Goal: Task Accomplishment & Management: Manage account settings

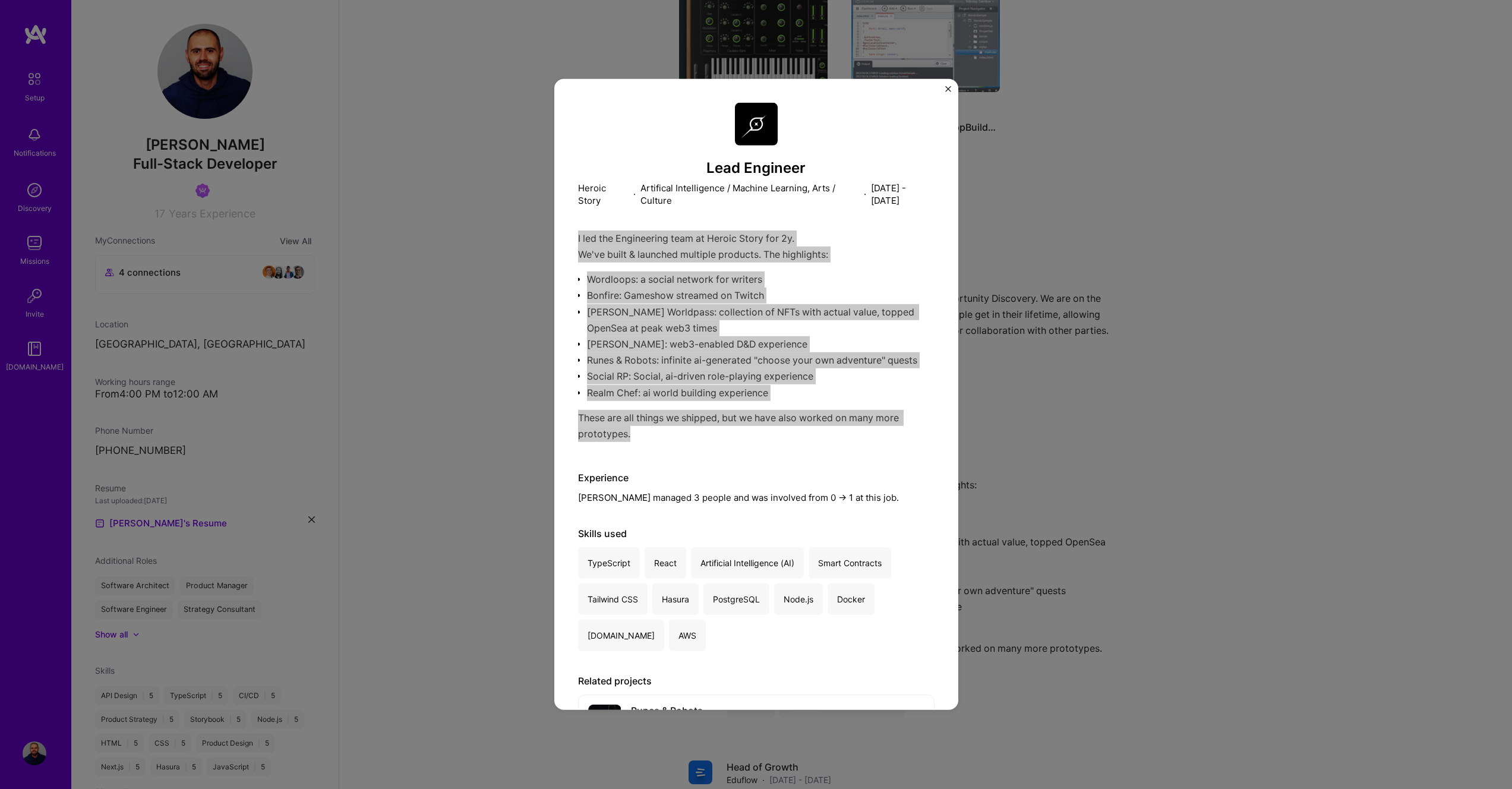
scroll to position [146, 0]
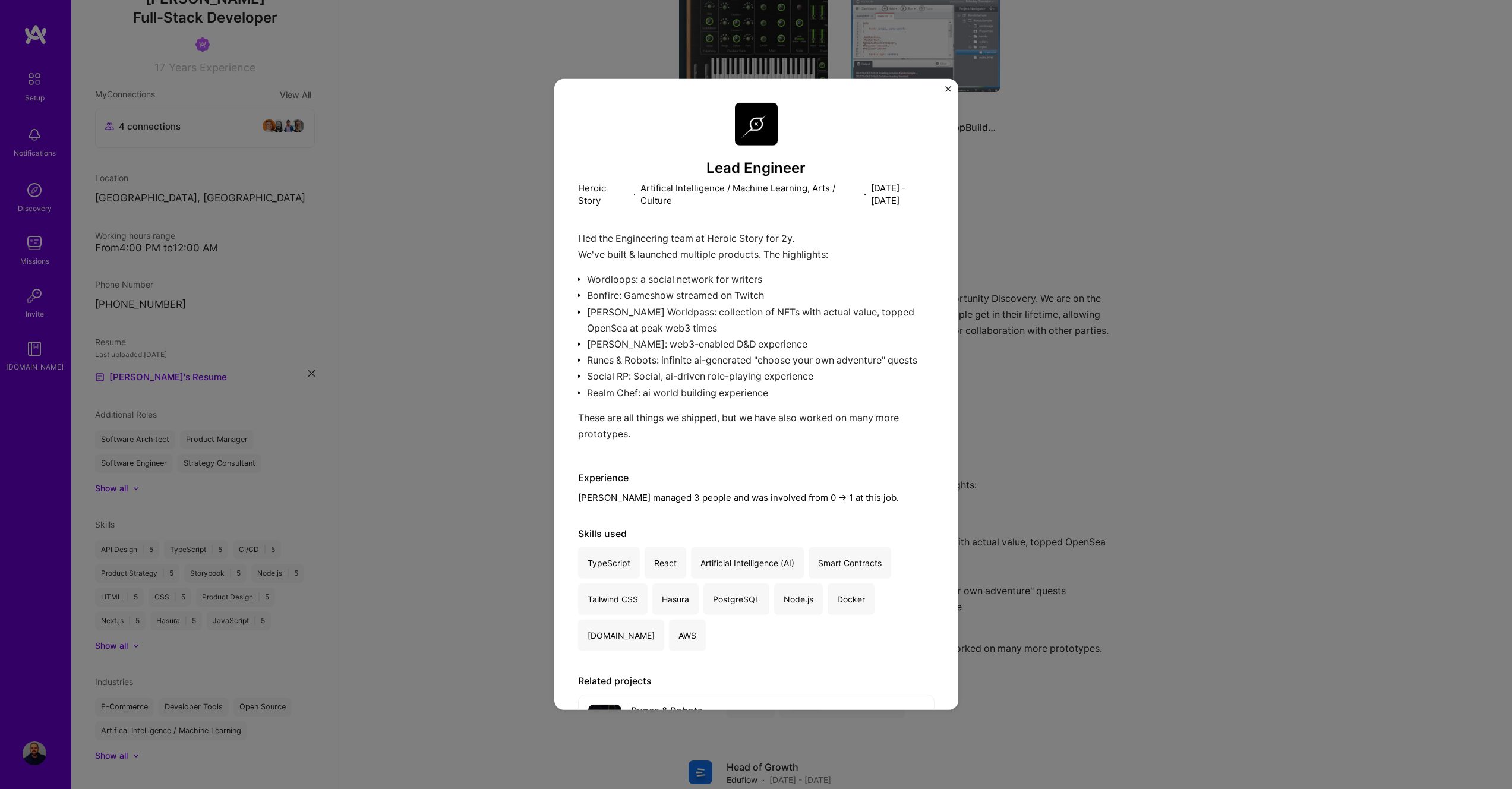
click at [450, 224] on div "Lead Engineer Heroic Story · Artifical Intelligence / Machine Learning, Arts / …" at bounding box center [756, 394] width 1512 height 789
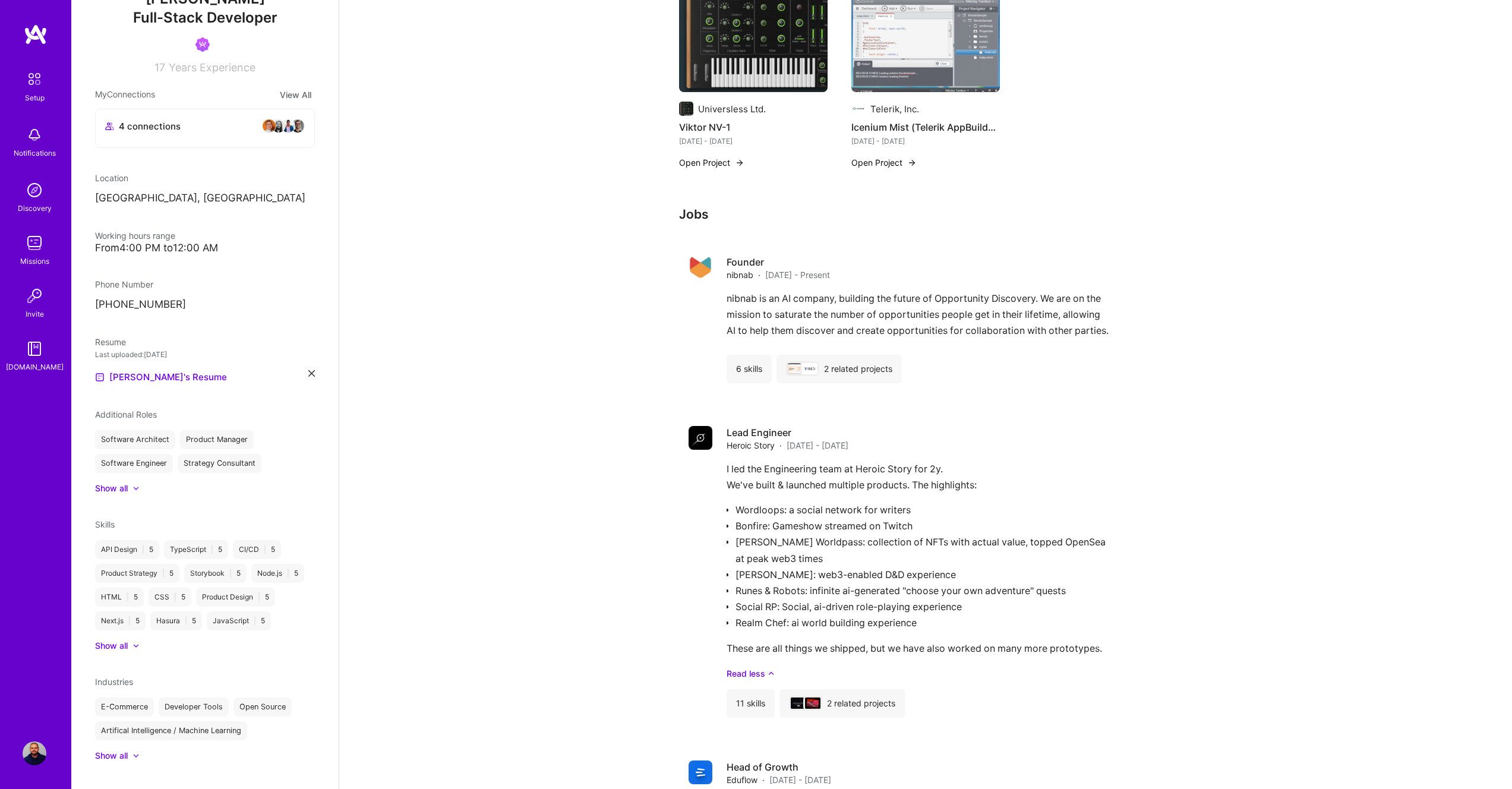
click at [32, 754] on img at bounding box center [34, 754] width 24 height 24
click at [34, 753] on img at bounding box center [34, 754] width 24 height 24
click at [31, 755] on img at bounding box center [34, 754] width 24 height 24
click at [33, 353] on img at bounding box center [34, 349] width 24 height 24
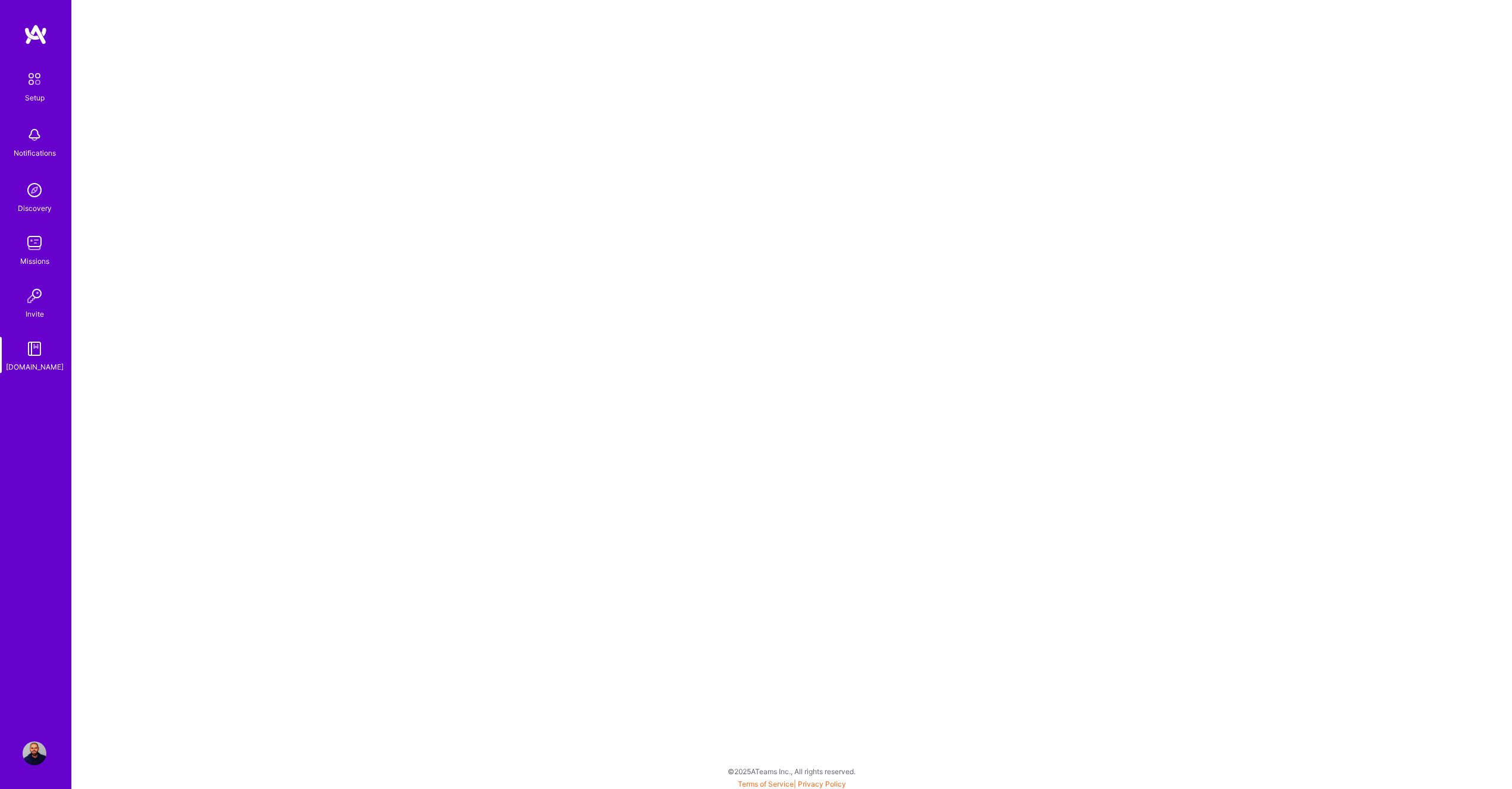
click at [44, 759] on img at bounding box center [34, 754] width 24 height 24
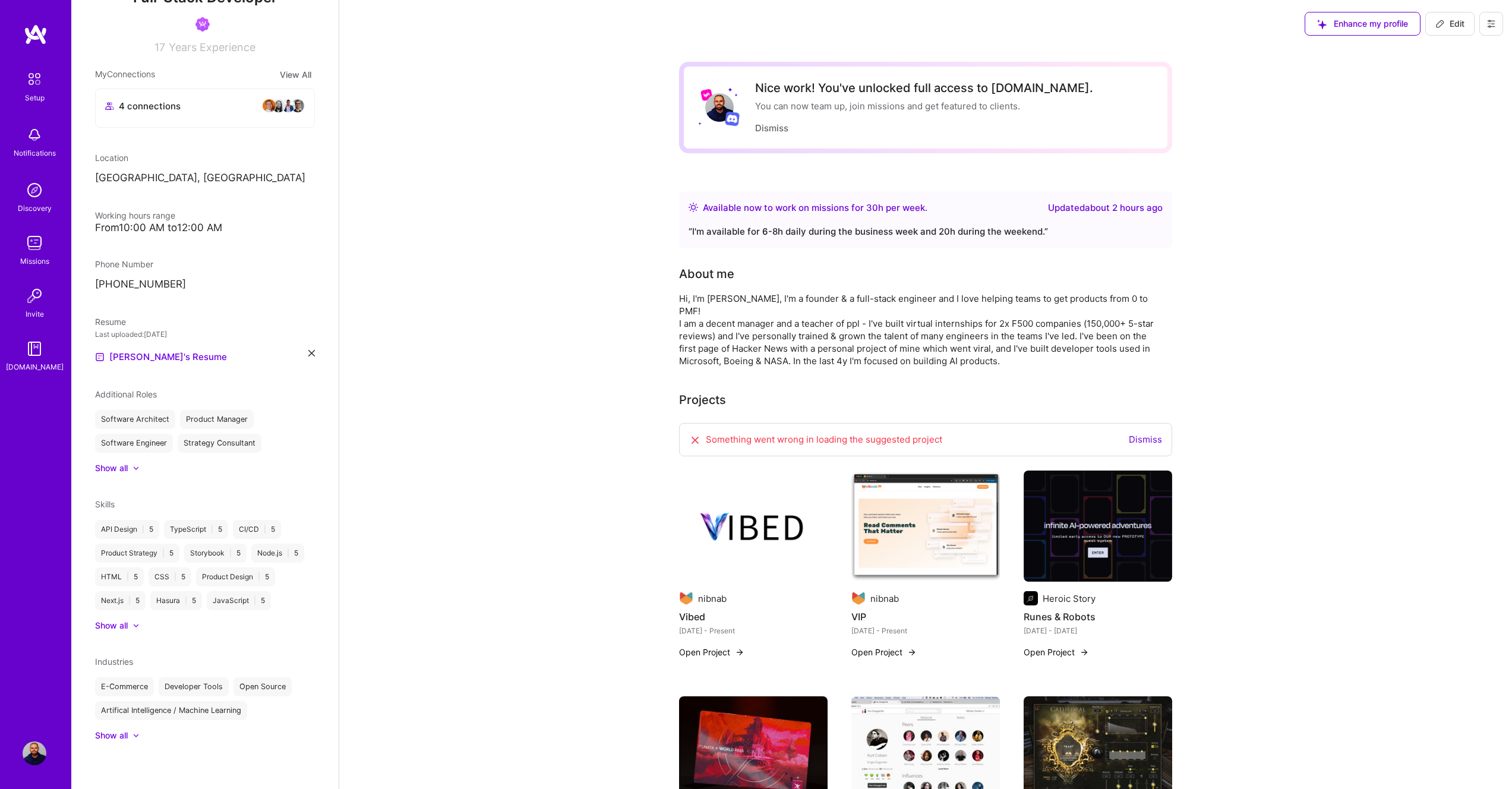
click at [1497, 24] on button at bounding box center [1492, 24] width 24 height 24
click at [1463, 46] on button "Settings" at bounding box center [1459, 50] width 89 height 31
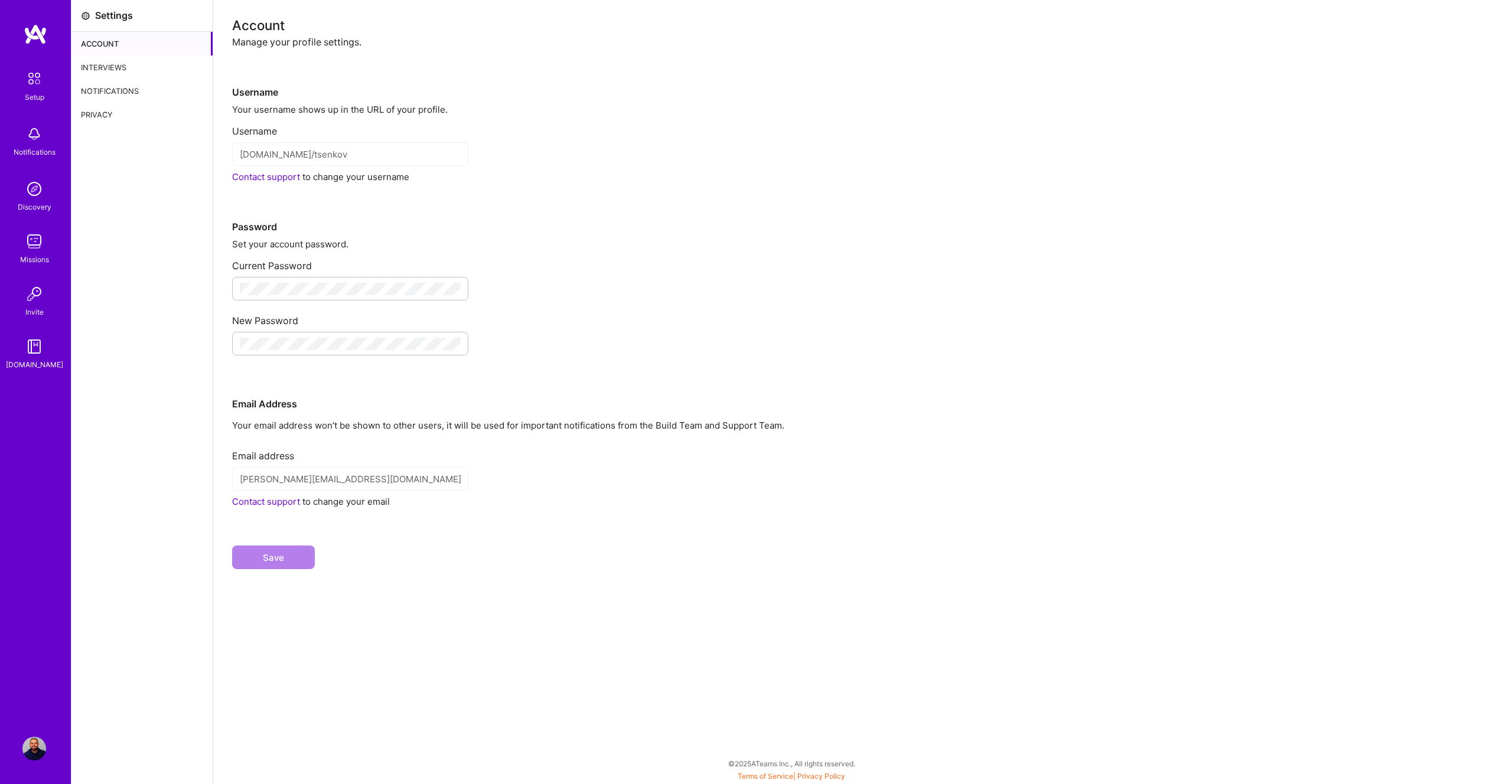
click at [124, 58] on div "Interviews" at bounding box center [142, 67] width 141 height 24
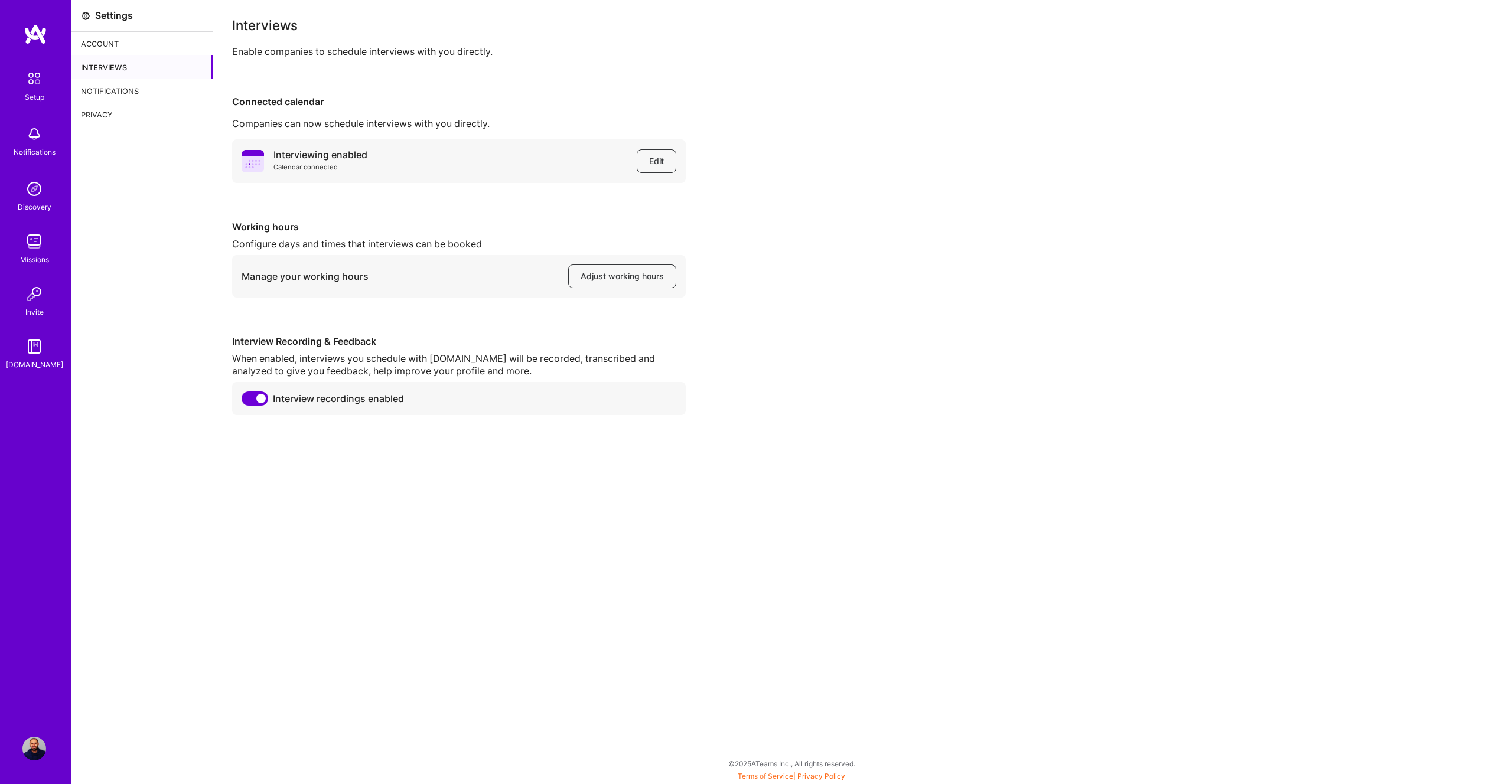
click at [246, 399] on span at bounding box center [254, 398] width 27 height 14
click at [244, 401] on input "checkbox" at bounding box center [244, 401] width 0 height 0
click at [108, 90] on div "Notifications" at bounding box center [142, 91] width 141 height 24
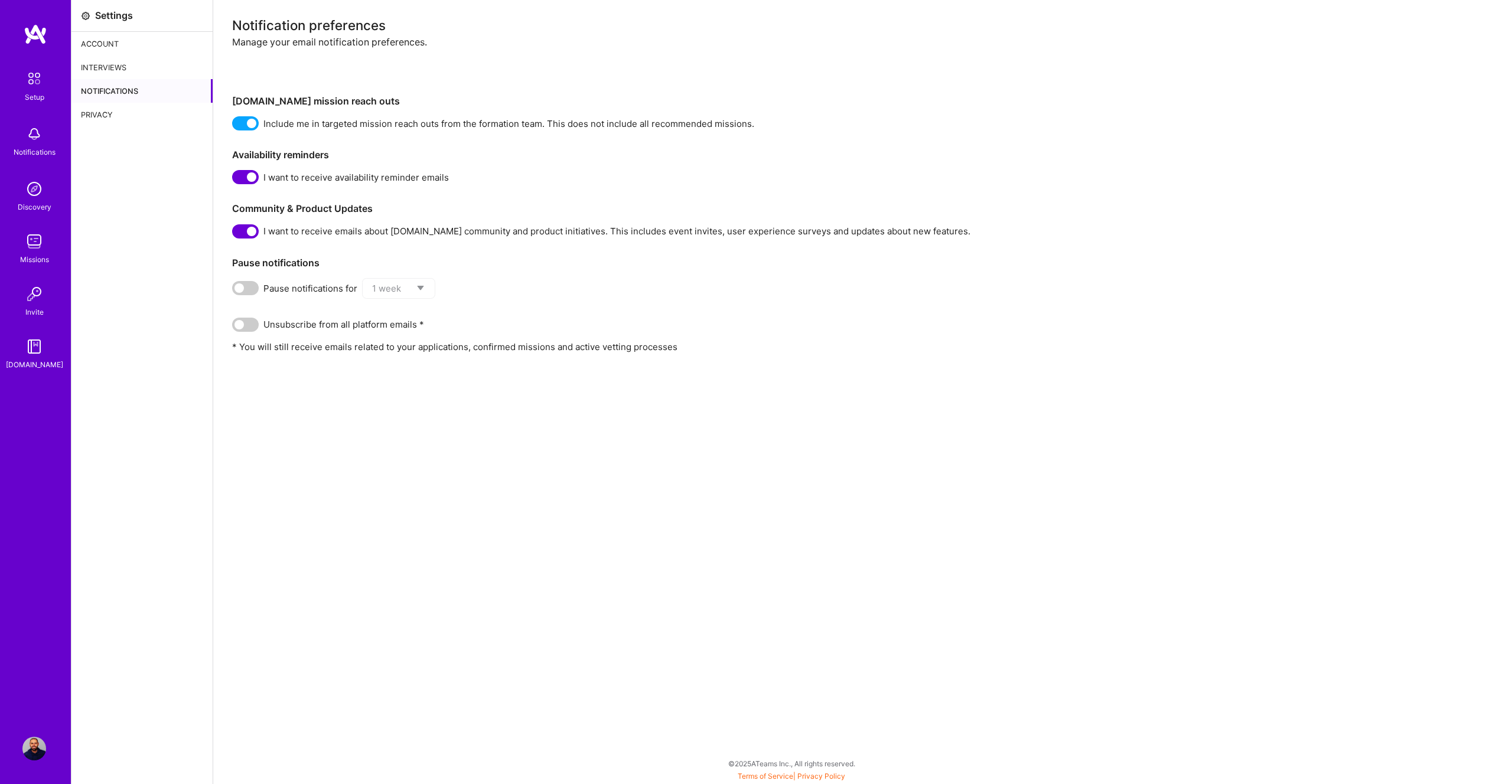
click at [106, 117] on div "Privacy" at bounding box center [142, 115] width 141 height 24
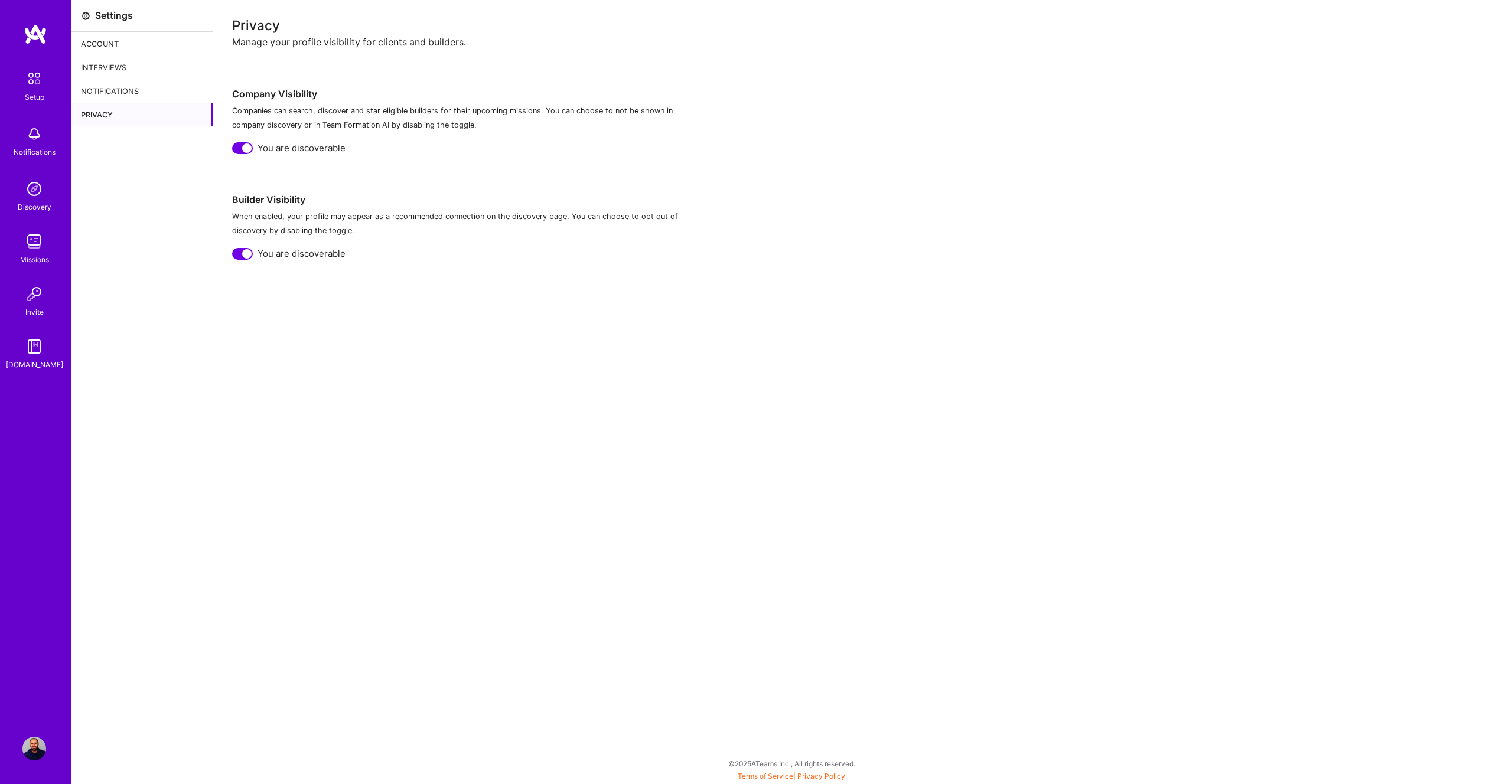
click at [104, 34] on div "Account" at bounding box center [142, 44] width 141 height 24
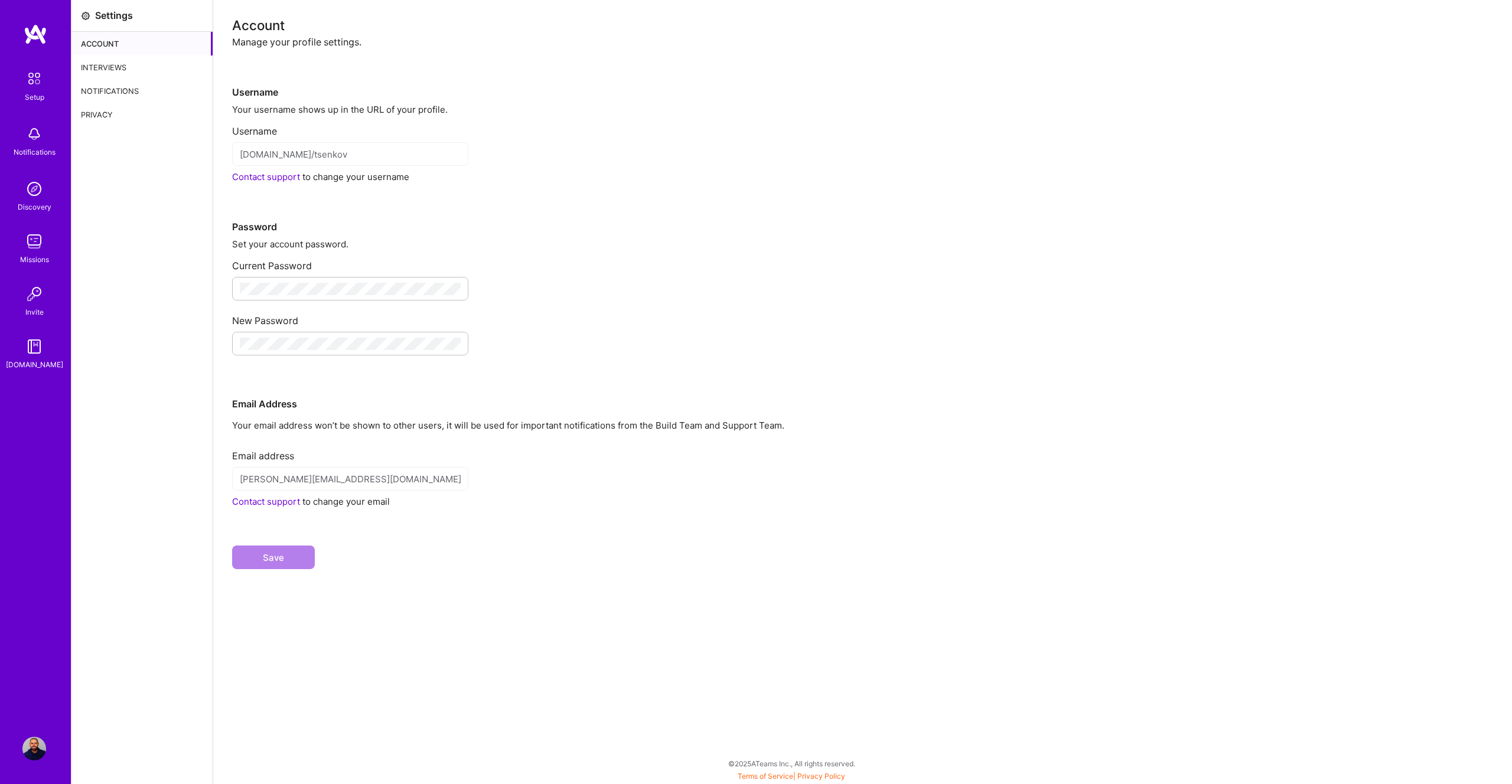
click at [36, 743] on img at bounding box center [34, 749] width 24 height 24
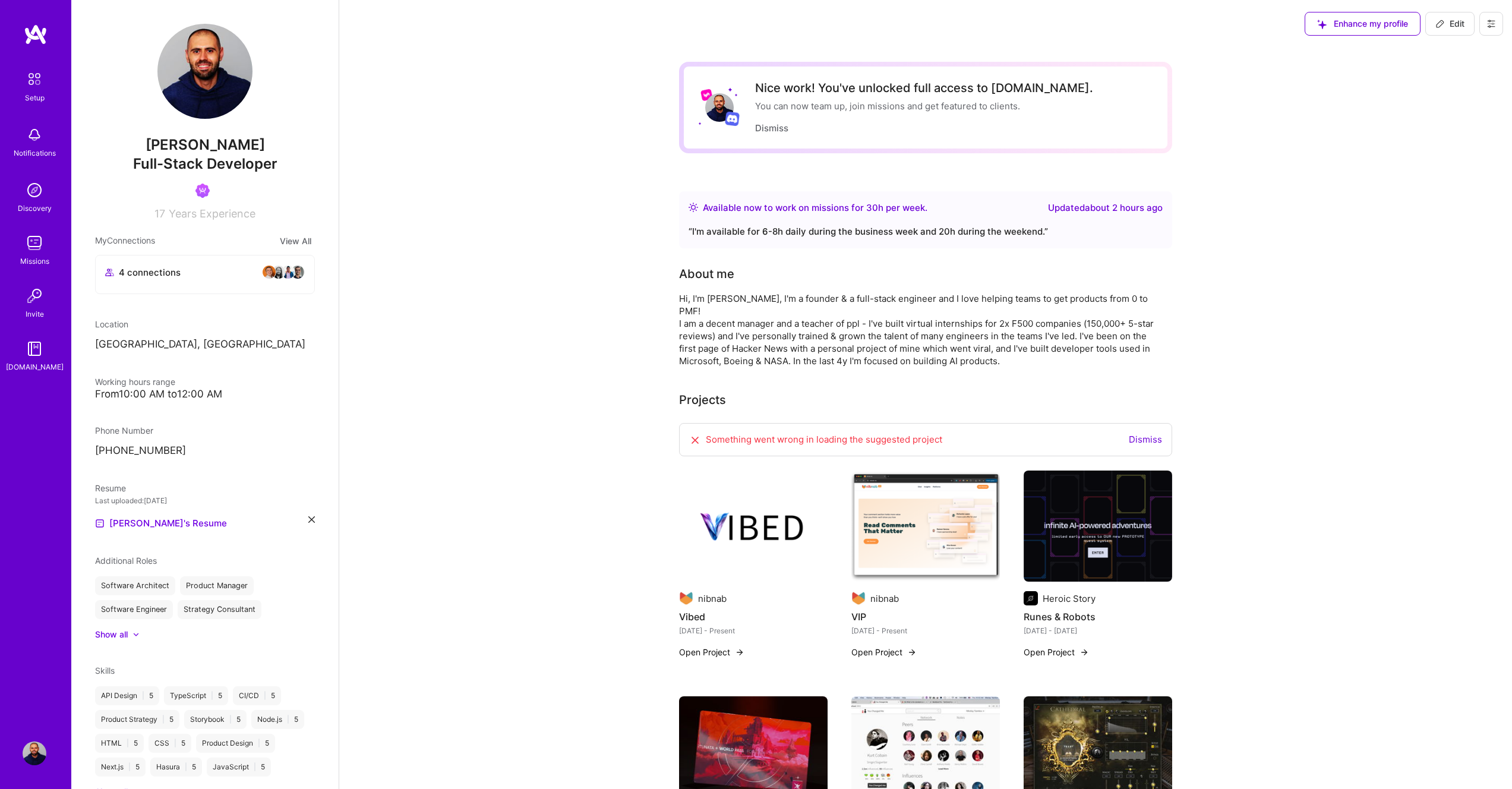
click at [1496, 21] on button at bounding box center [1492, 24] width 24 height 24
click at [1445, 77] on button "Payment method" at bounding box center [1459, 81] width 89 height 31
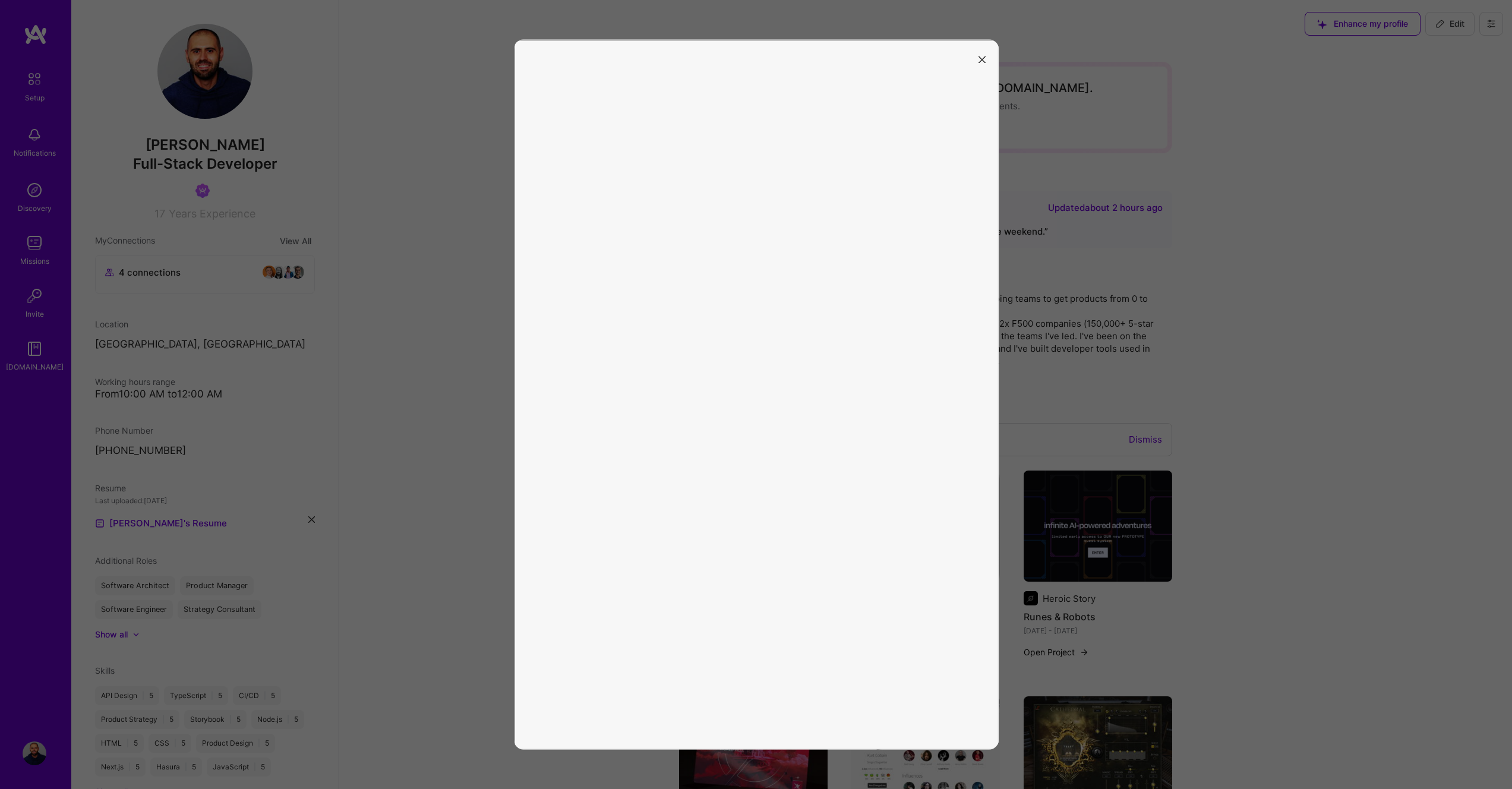
click at [981, 57] on icon "modal" at bounding box center [983, 59] width 7 height 7
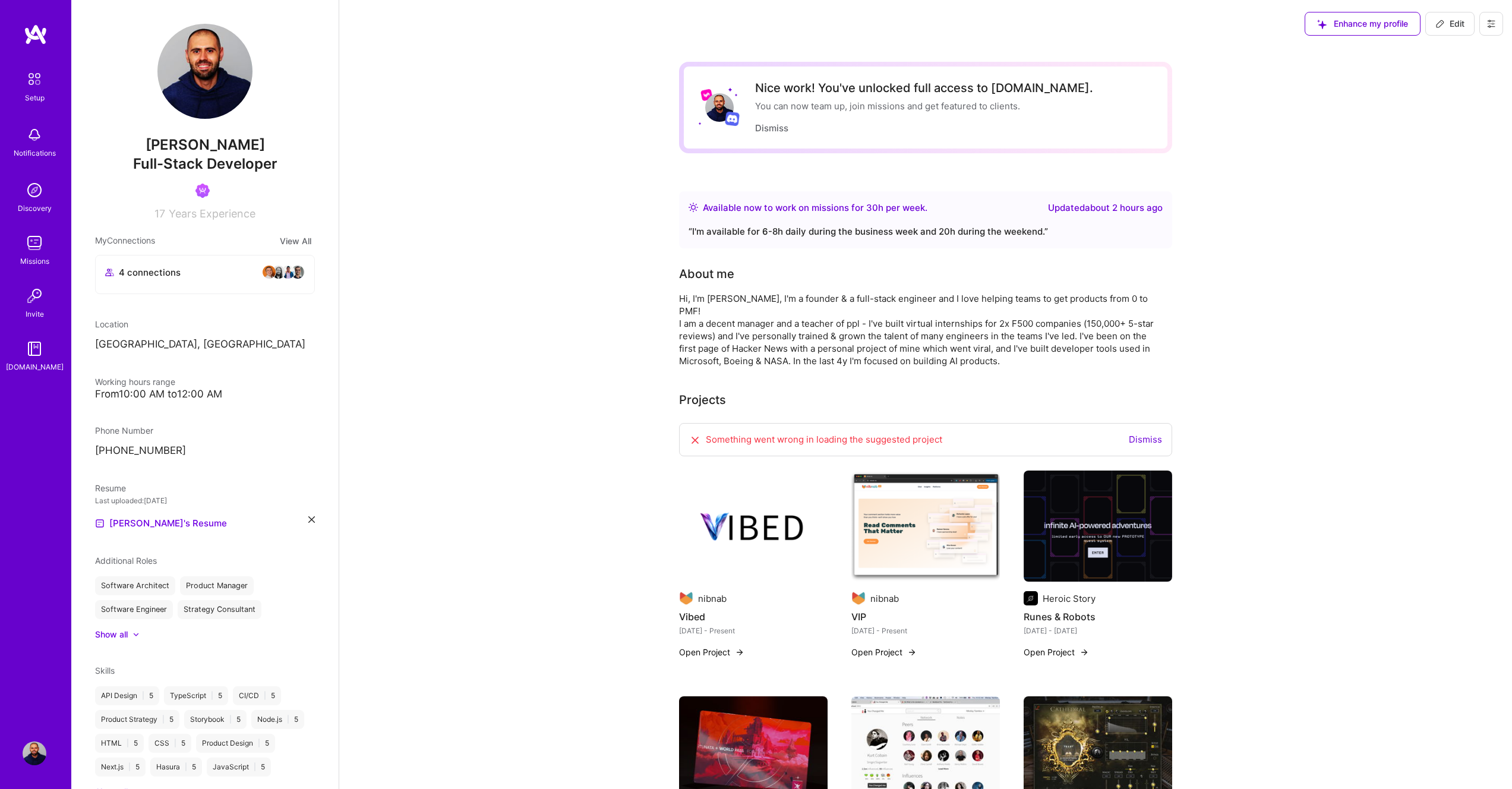
click at [1491, 19] on button at bounding box center [1492, 24] width 24 height 24
click at [1474, 73] on button "Payment method" at bounding box center [1459, 81] width 89 height 31
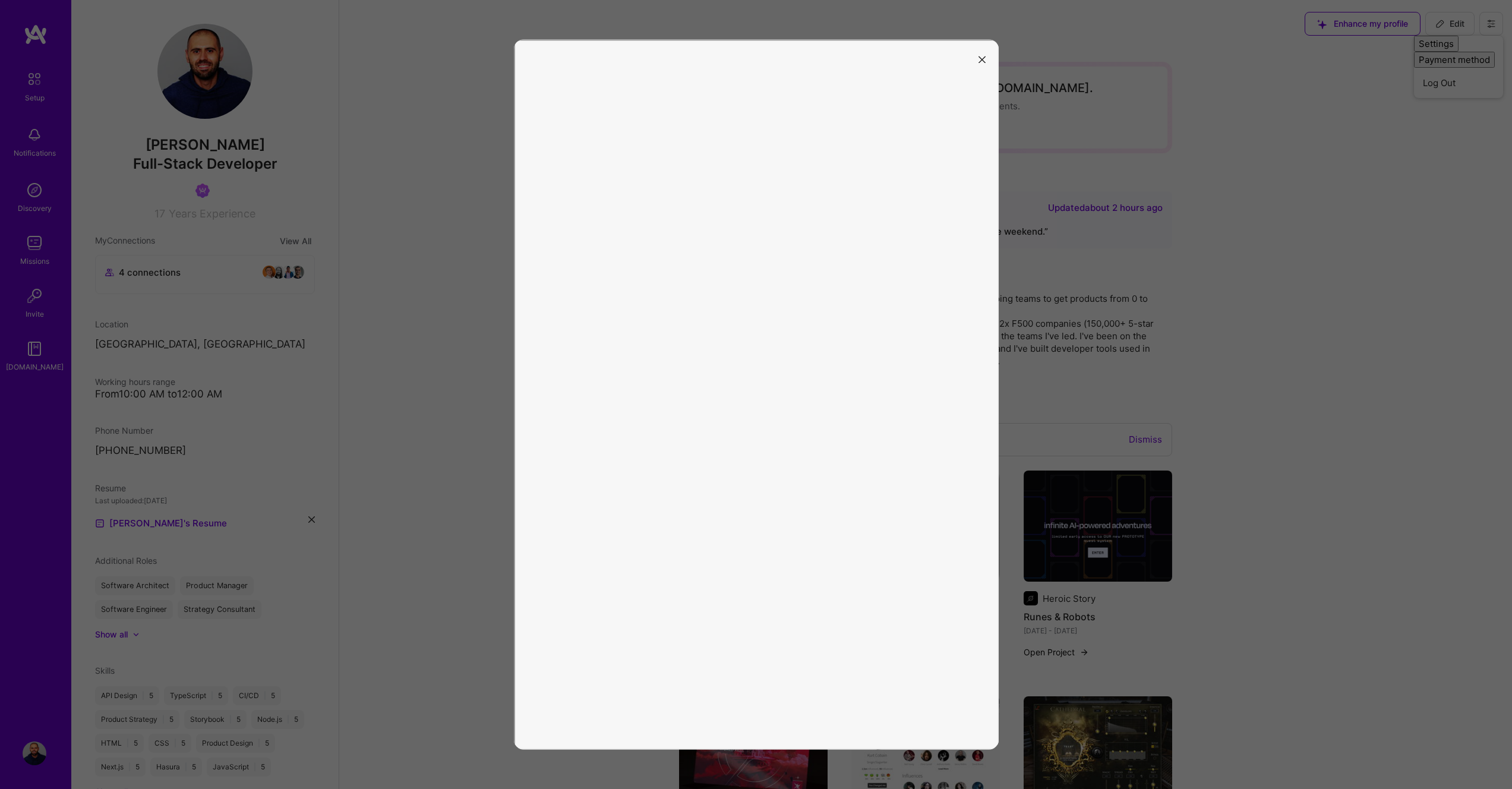
click at [1285, 174] on div at bounding box center [756, 394] width 1512 height 789
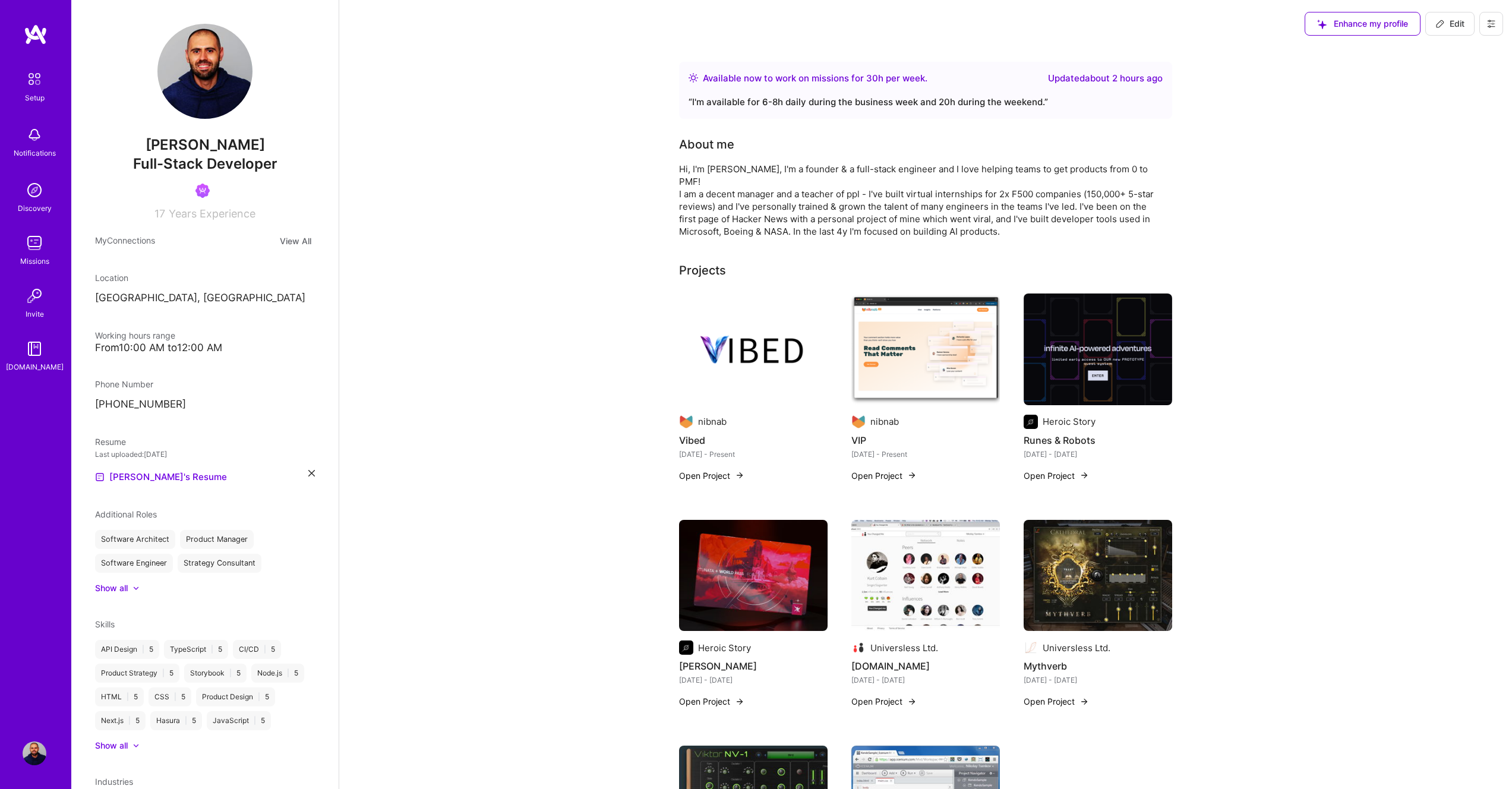
click at [1493, 23] on icon at bounding box center [1492, 24] width 7 height 2
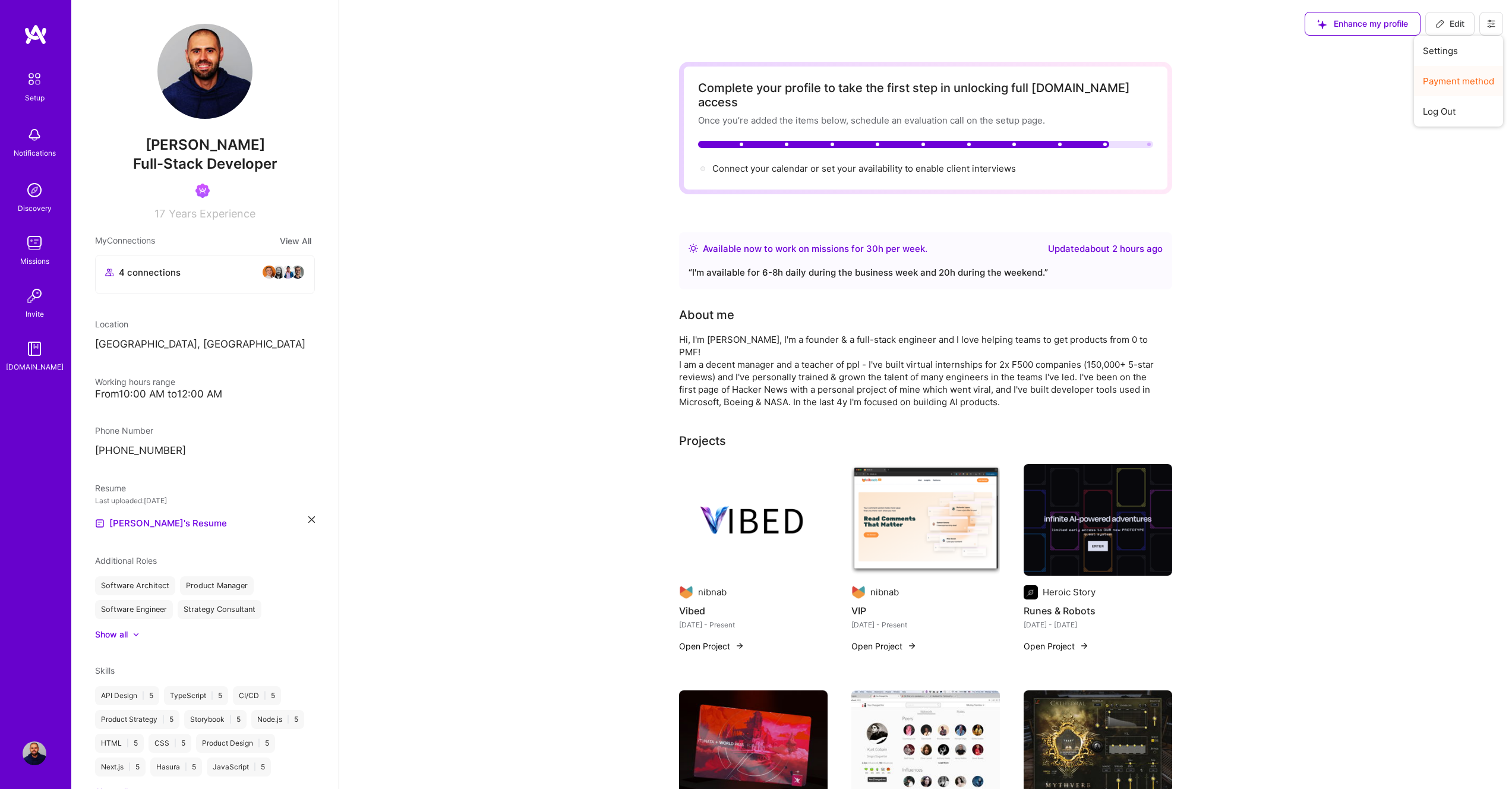
click at [1462, 79] on button "Payment method" at bounding box center [1459, 81] width 89 height 31
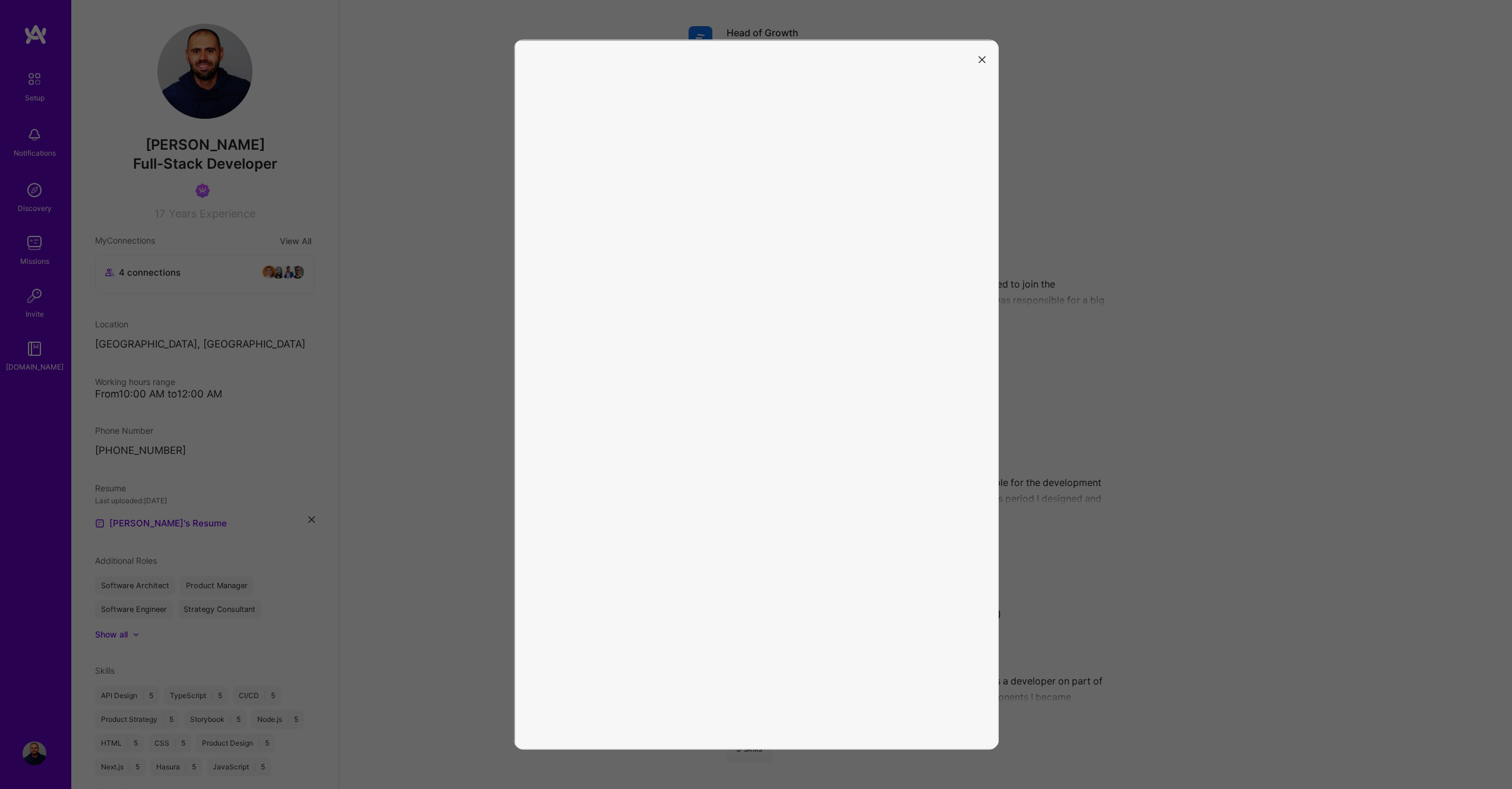
scroll to position [1500, 0]
click at [979, 57] on icon "modal" at bounding box center [983, 59] width 7 height 7
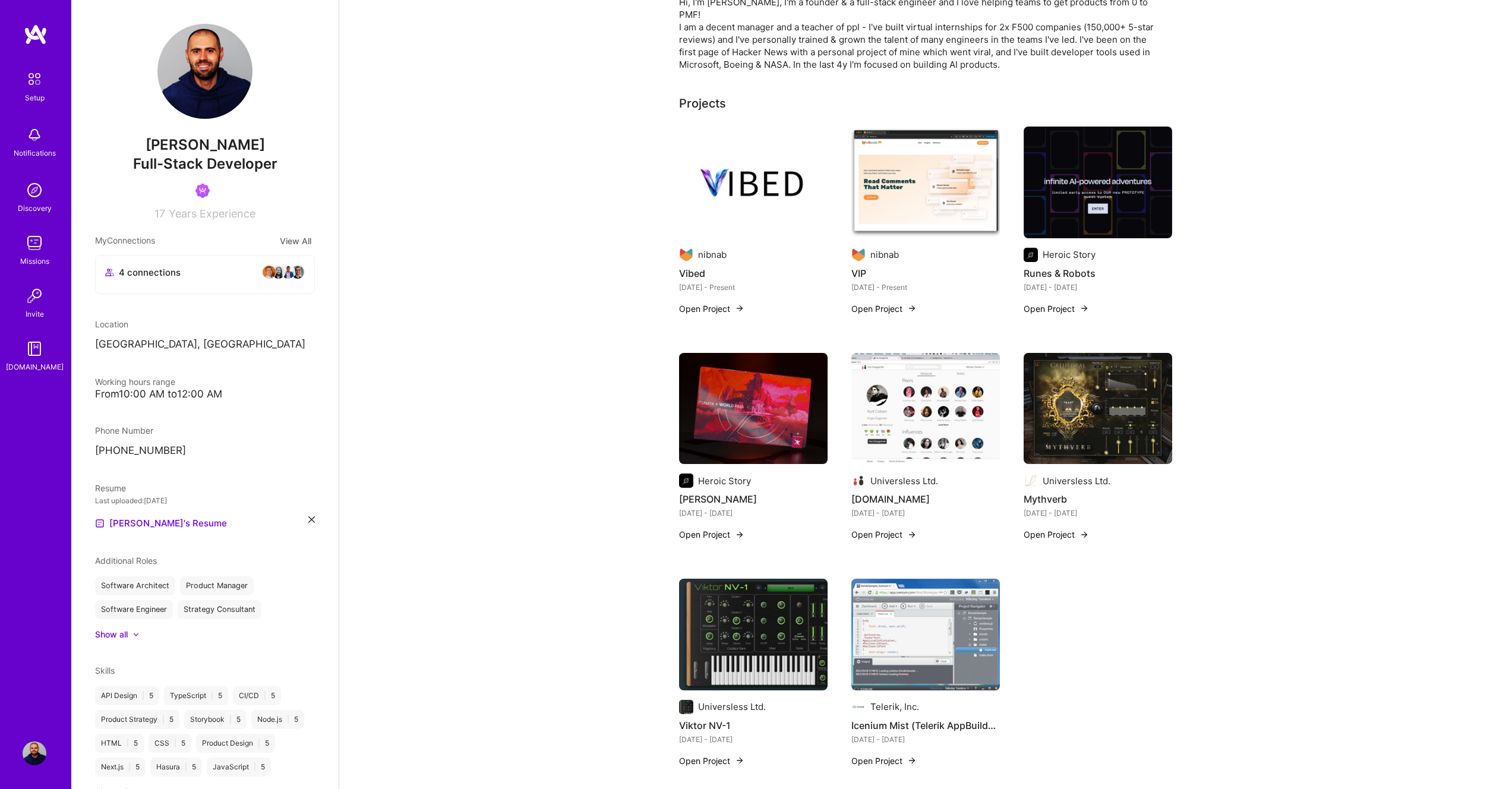
scroll to position [0, 0]
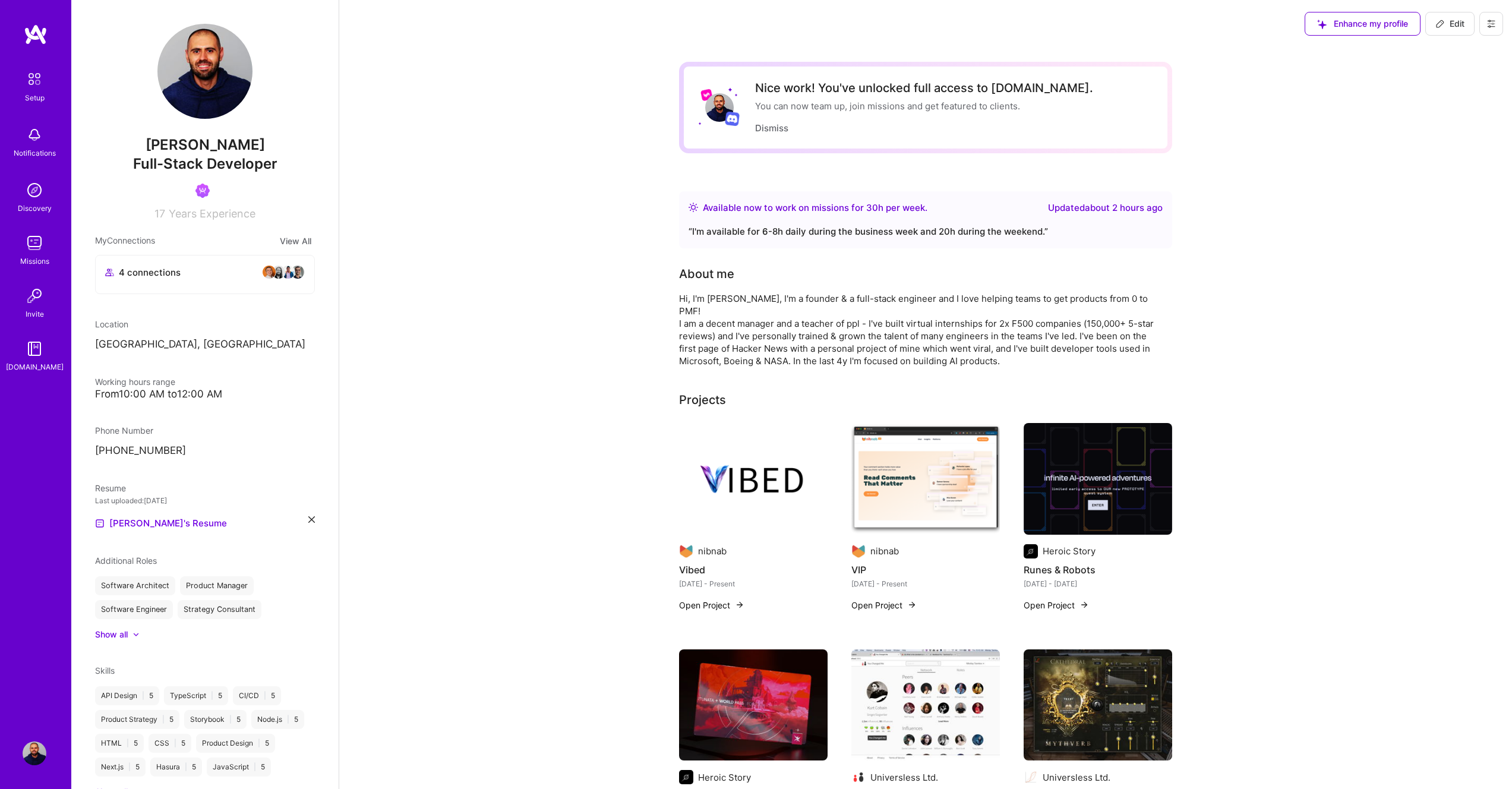
click at [723, 115] on img at bounding box center [719, 108] width 29 height 29
click at [781, 90] on div "Nice work! You've unlocked full access to [DOMAIN_NAME]." at bounding box center [924, 87] width 338 height 14
click at [777, 126] on button "Dismiss" at bounding box center [772, 127] width 33 height 12
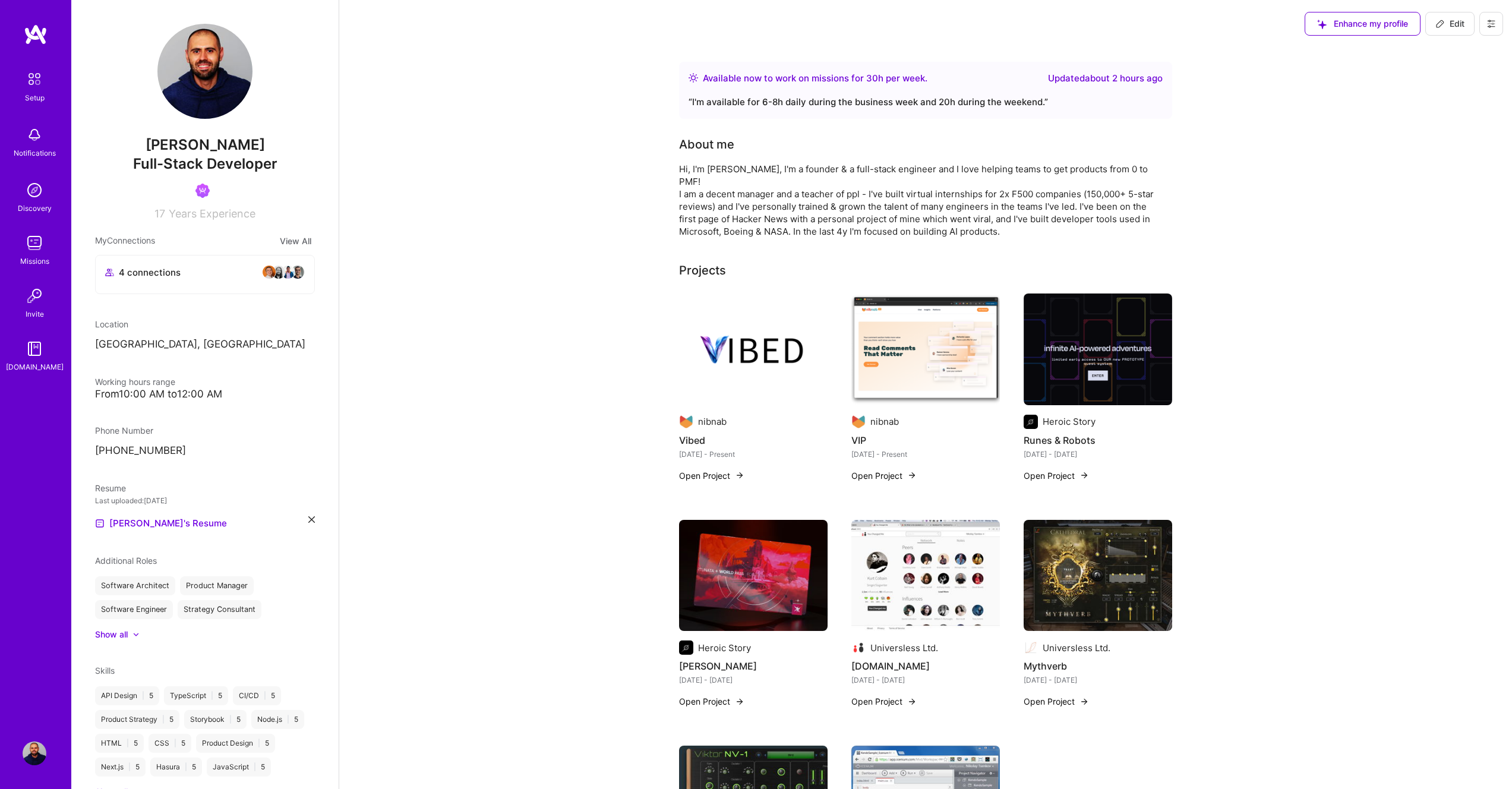
click at [819, 168] on div "Hi, I'm [PERSON_NAME], I'm a founder & a full-stack engineer and I love helping…" at bounding box center [917, 200] width 476 height 75
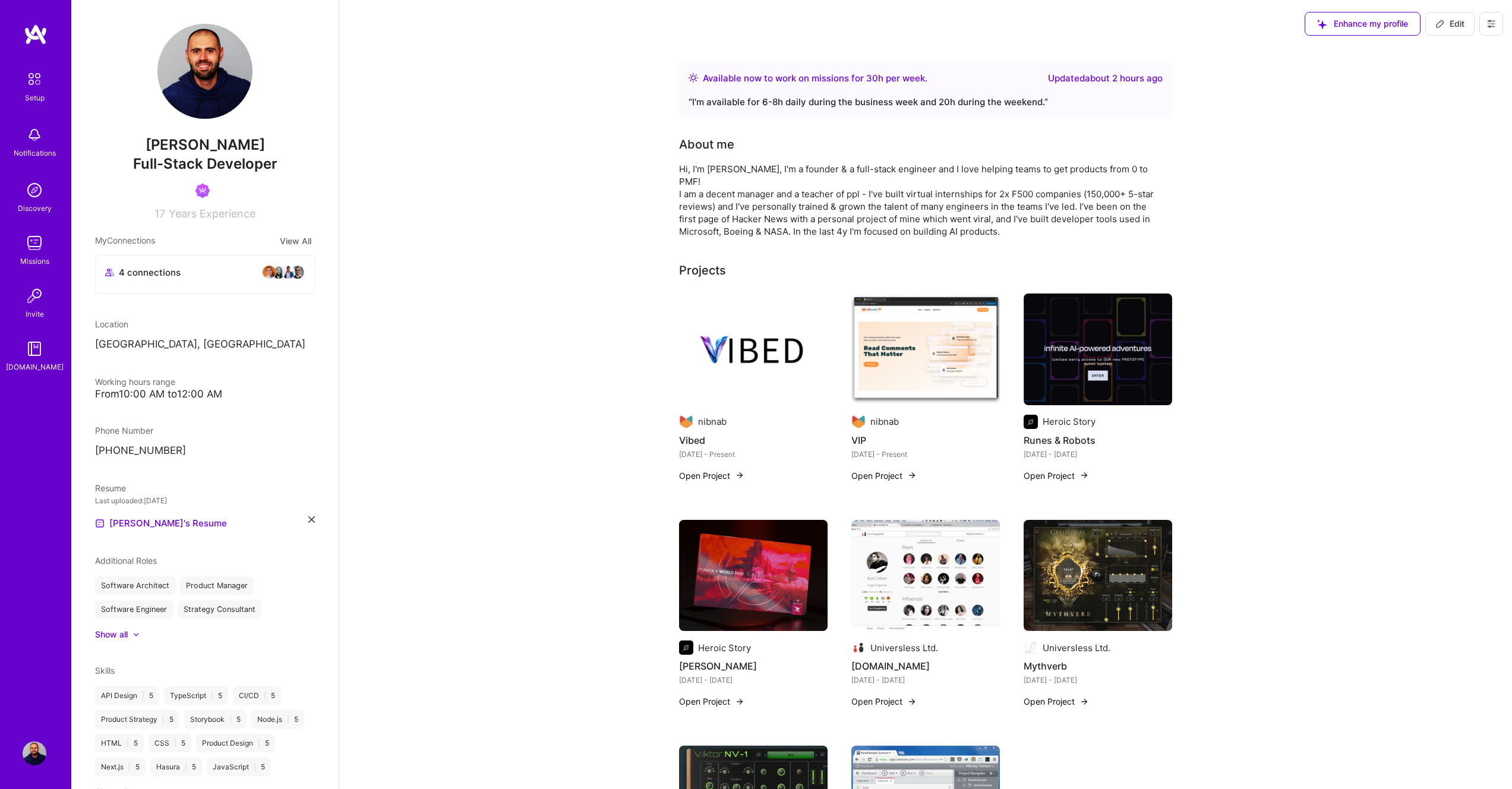
click at [10, 400] on div "Setup Notifications Discovery Missions Invite [DOMAIN_NAME]" at bounding box center [35, 375] width 71 height 701
click at [32, 77] on img at bounding box center [34, 79] width 25 height 25
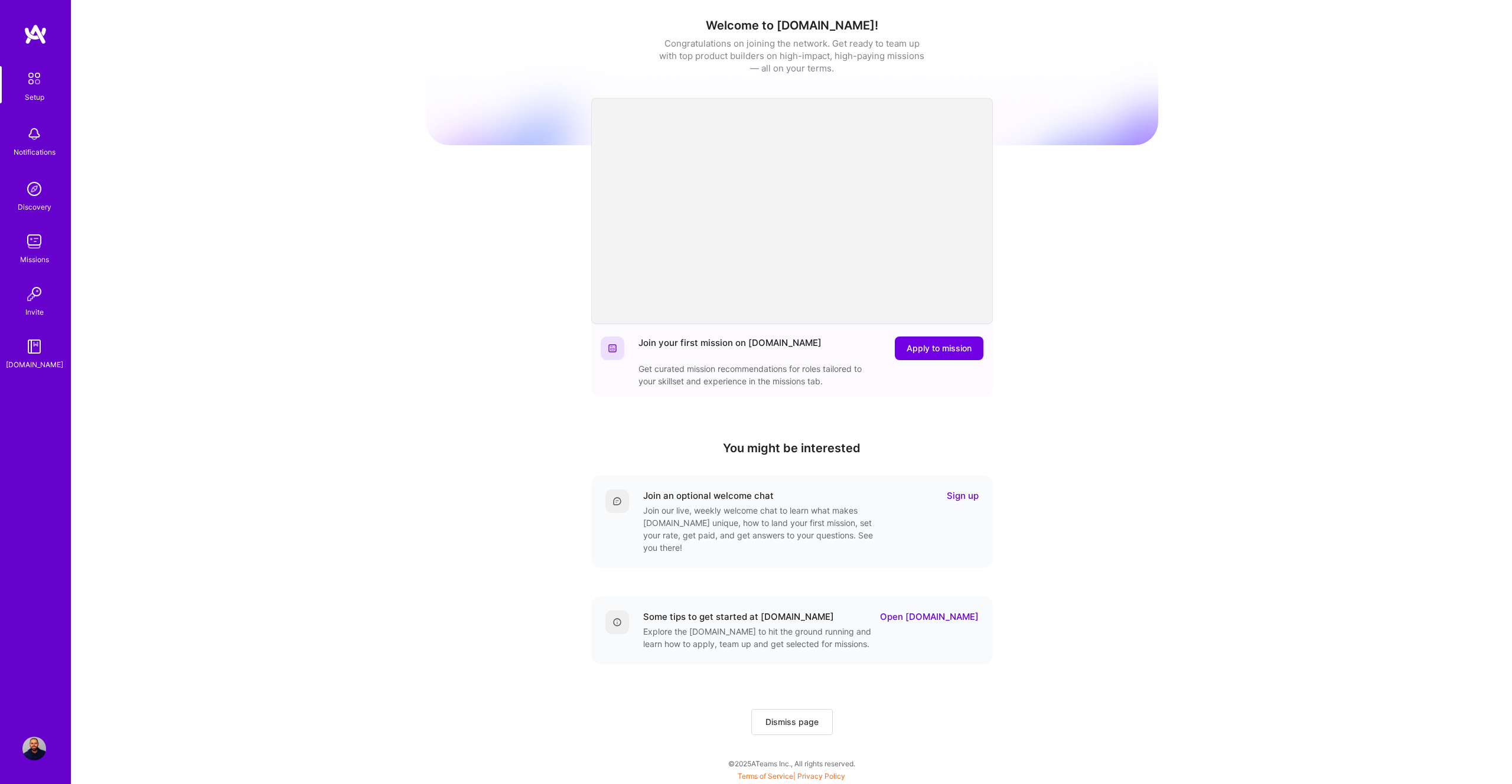
click at [34, 199] on img at bounding box center [34, 189] width 24 height 24
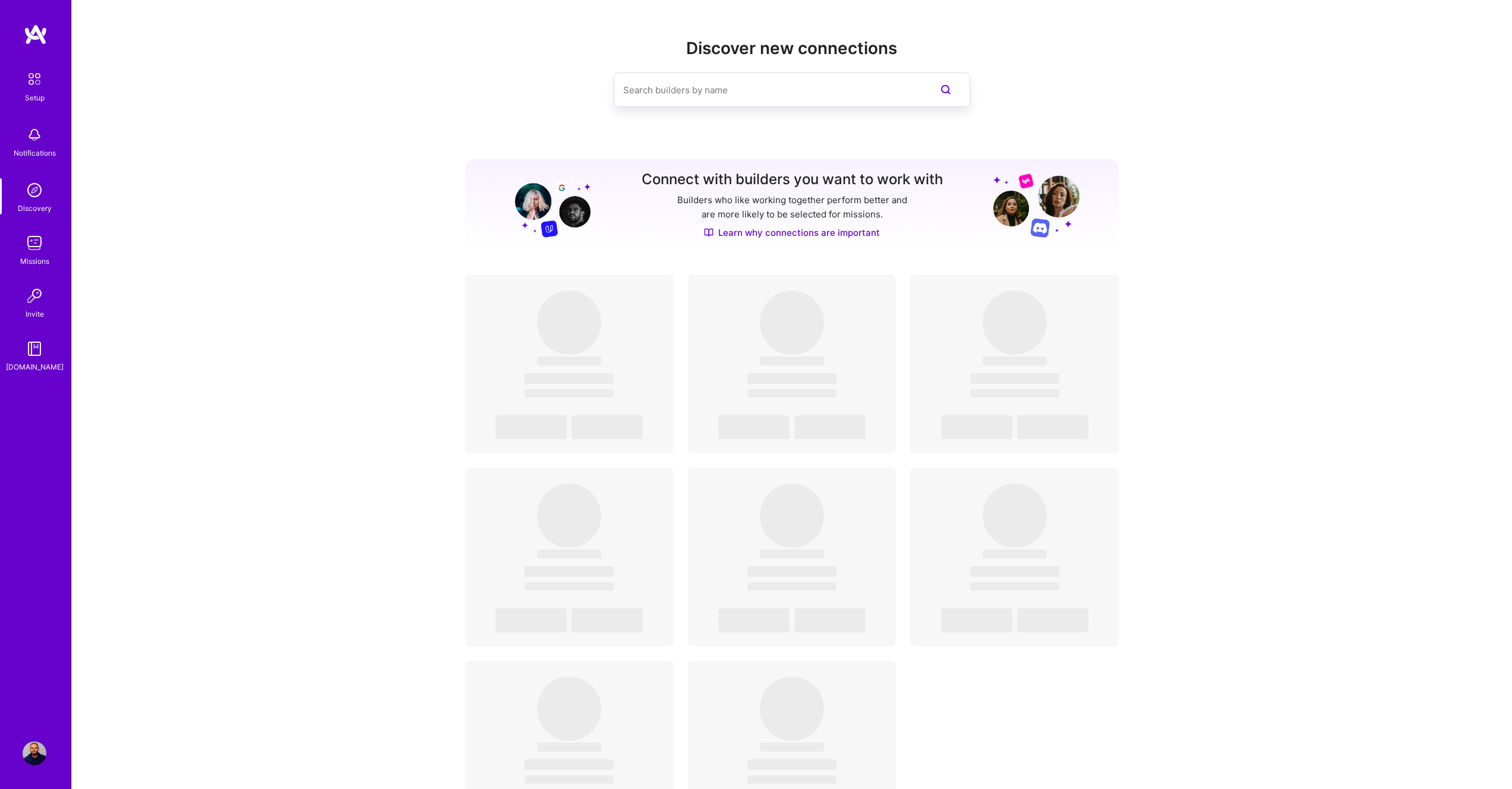
click at [37, 261] on div "Missions" at bounding box center [34, 261] width 29 height 12
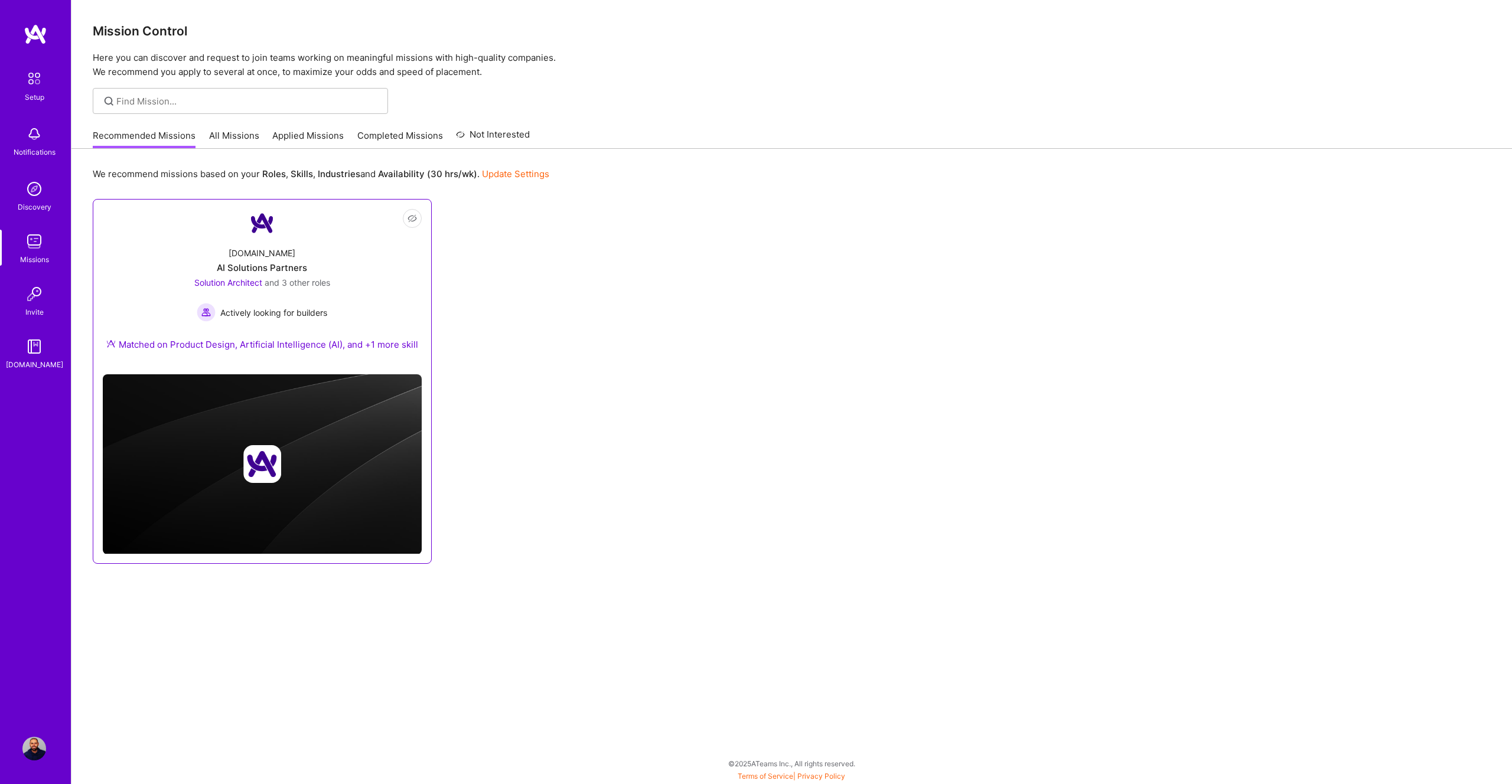
click at [210, 265] on div "[DOMAIN_NAME] AI Solutions Partners Solution Architect and 3 other roles Active…" at bounding box center [263, 301] width 319 height 127
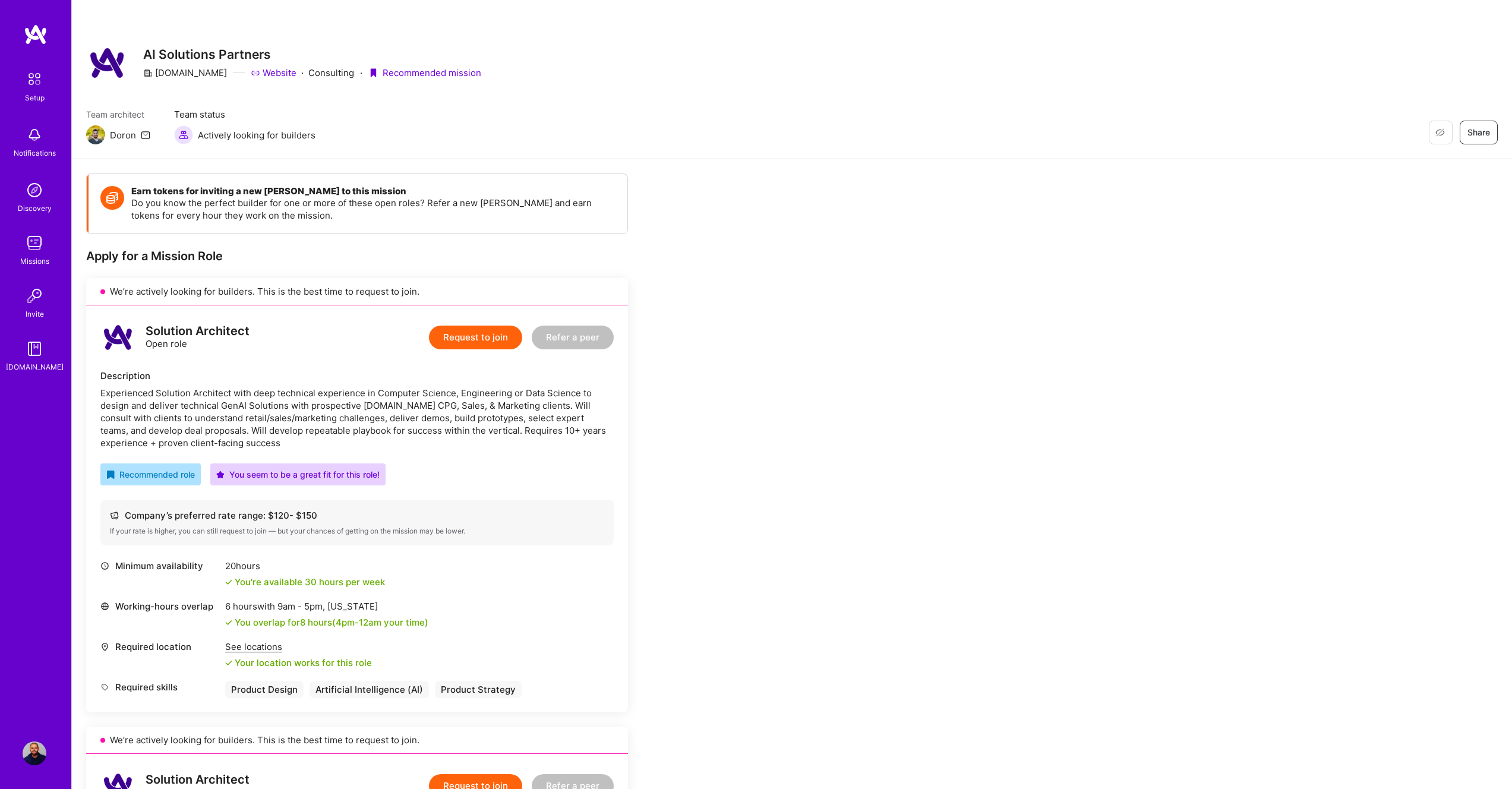
click at [34, 749] on img at bounding box center [34, 754] width 24 height 24
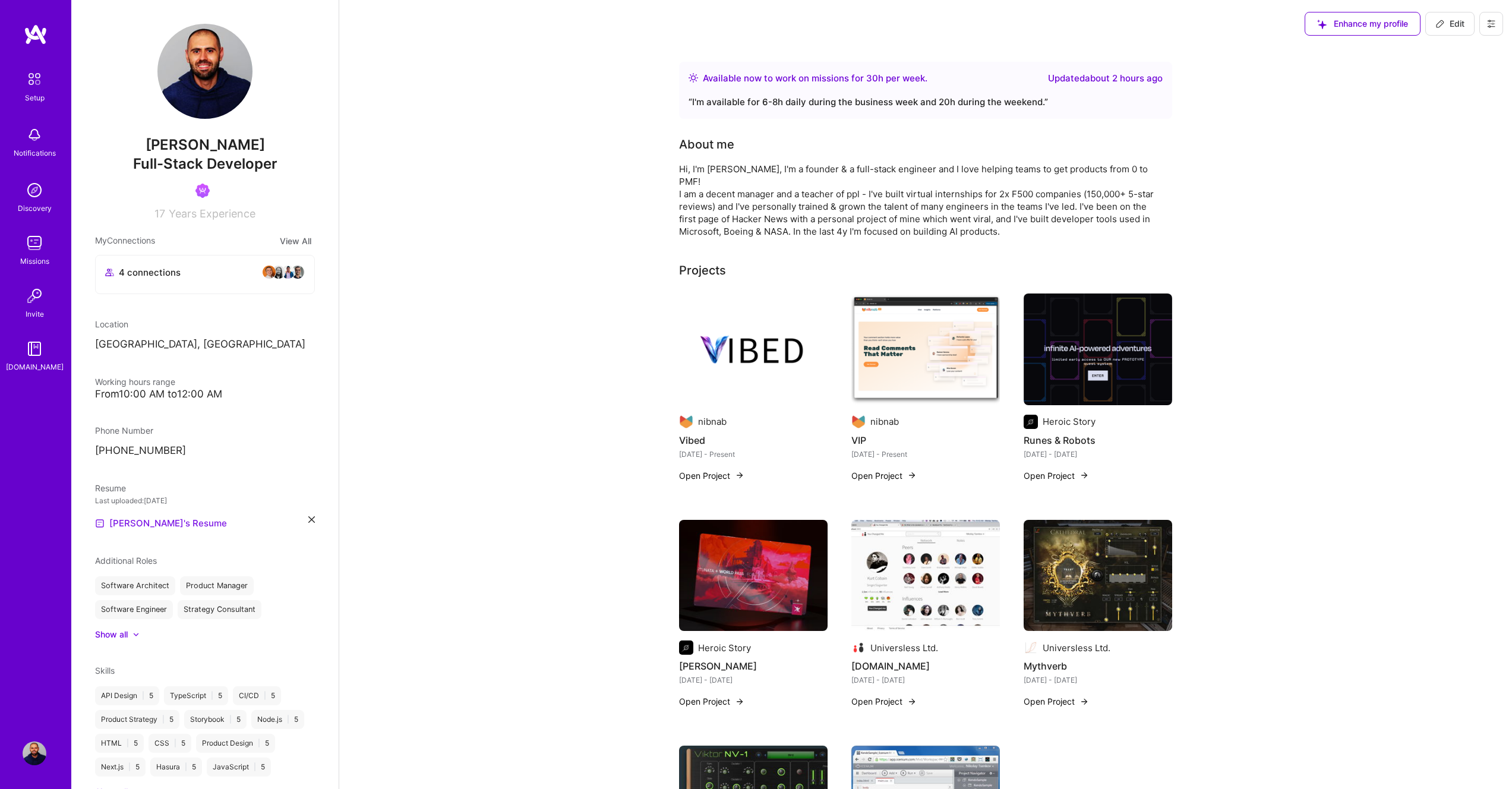
click at [155, 526] on link "[PERSON_NAME]'s Resume" at bounding box center [161, 523] width 132 height 14
